Goal: Check status: Check status

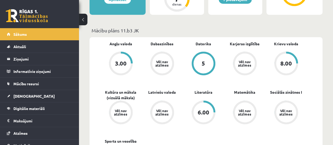
scroll to position [136, 0]
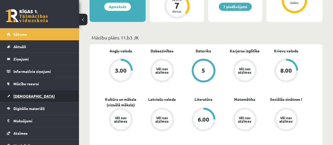
click at [57, 96] on link "[DEMOGRAPHIC_DATA]" at bounding box center [40, 96] width 66 height 12
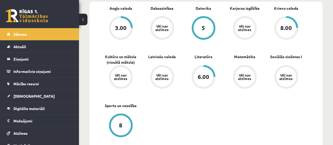
scroll to position [180, 0]
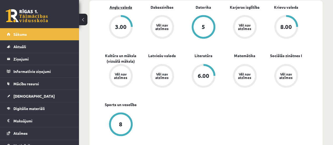
click at [124, 9] on span "Angļu valoda" at bounding box center [121, 9] width 23 height 11
click at [124, 9] on link "Angļu valoda" at bounding box center [121, 7] width 23 height 6
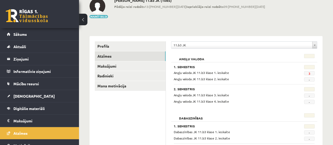
scroll to position [35, 0]
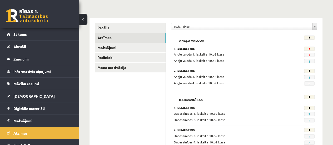
scroll to position [48, 0]
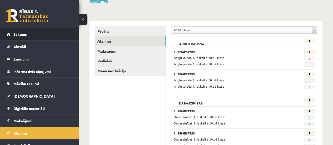
click at [50, 31] on link "Sākums" at bounding box center [40, 34] width 66 height 12
